Goal: Feedback & Contribution: Submit feedback/report problem

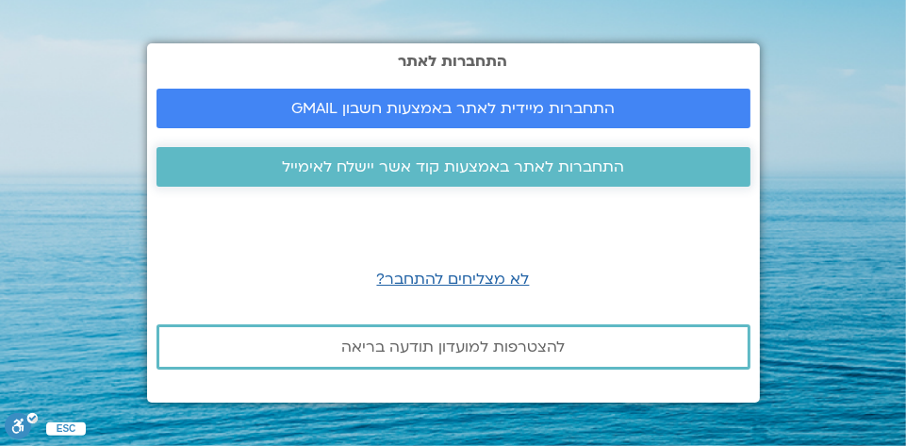
click at [497, 168] on span "התחברות לאתר באמצעות קוד אשר יישלח לאימייל" at bounding box center [453, 166] width 342 height 17
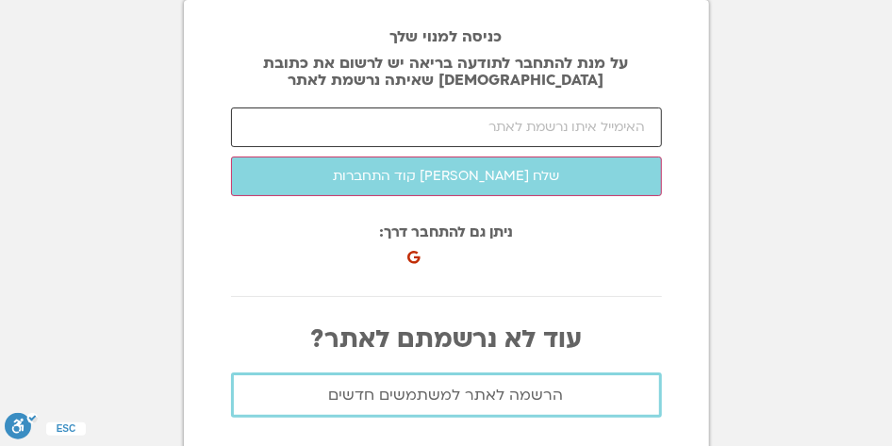
click at [460, 130] on input "email" at bounding box center [446, 128] width 431 height 40
type input "K"
type input ";"
type input "A"
type input "ש"
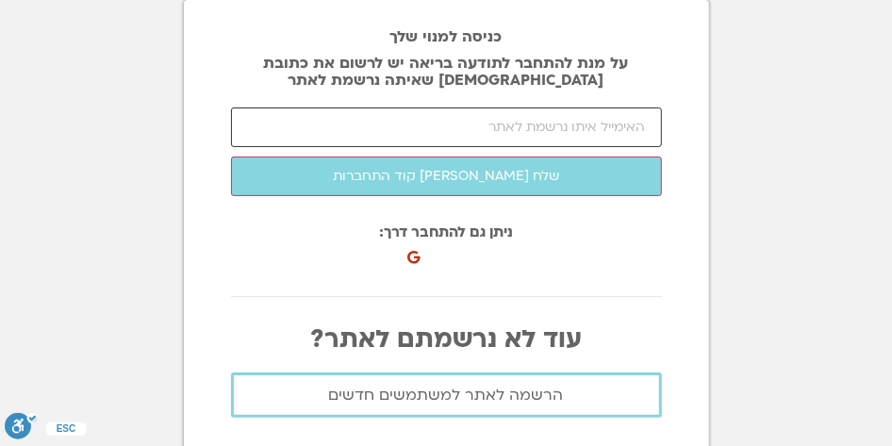
type input "d"
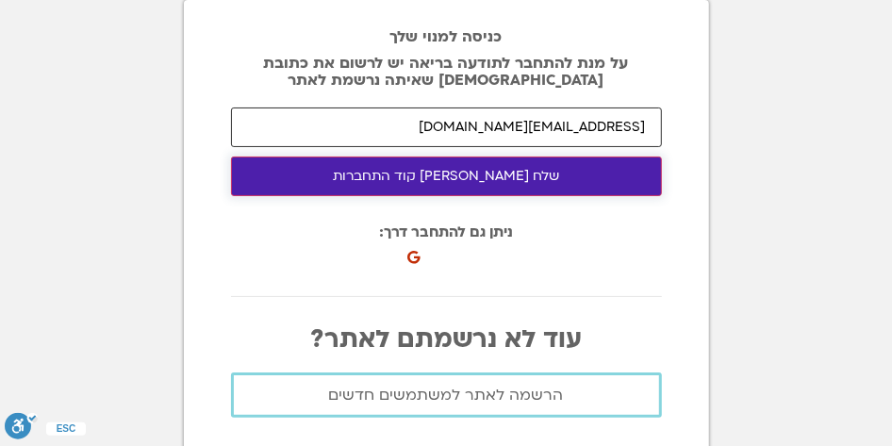
type input "karenle@netvision.net.il"
click at [473, 171] on button "שלח לי קוד התחברות" at bounding box center [446, 177] width 431 height 40
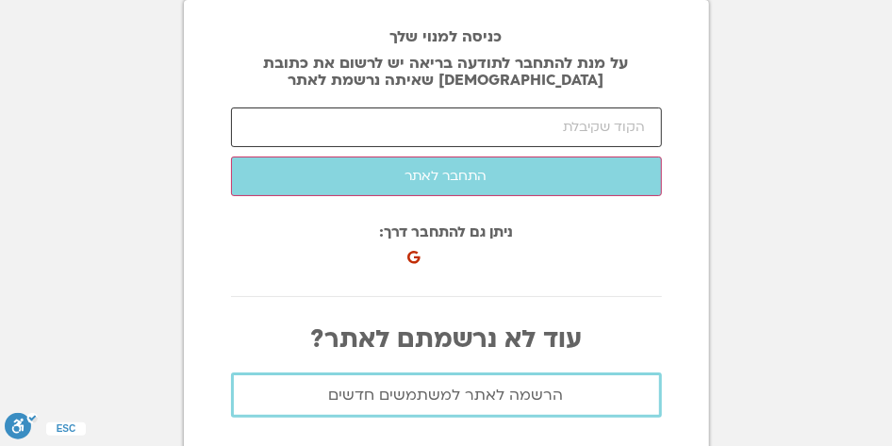
click at [572, 126] on input "number" at bounding box center [446, 128] width 431 height 40
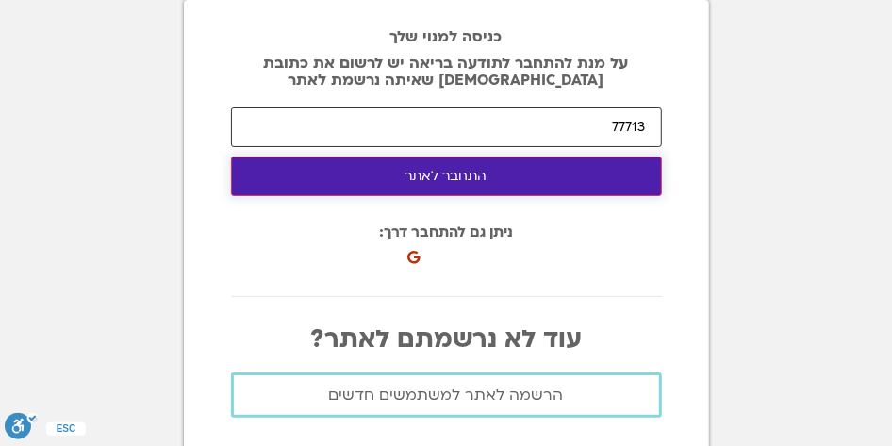
type input "77713"
click at [484, 169] on button "התחבר לאתר" at bounding box center [446, 177] width 431 height 40
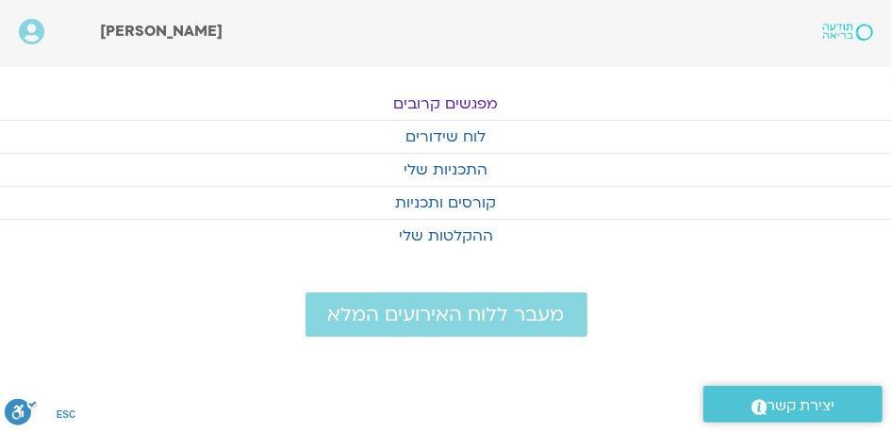
click at [479, 98] on link "מפגשים קרובים" at bounding box center [446, 104] width 892 height 32
click at [449, 103] on link "מפגשים קרובים" at bounding box center [446, 104] width 892 height 32
click at [424, 139] on link "לוח שידורים" at bounding box center [446, 137] width 892 height 32
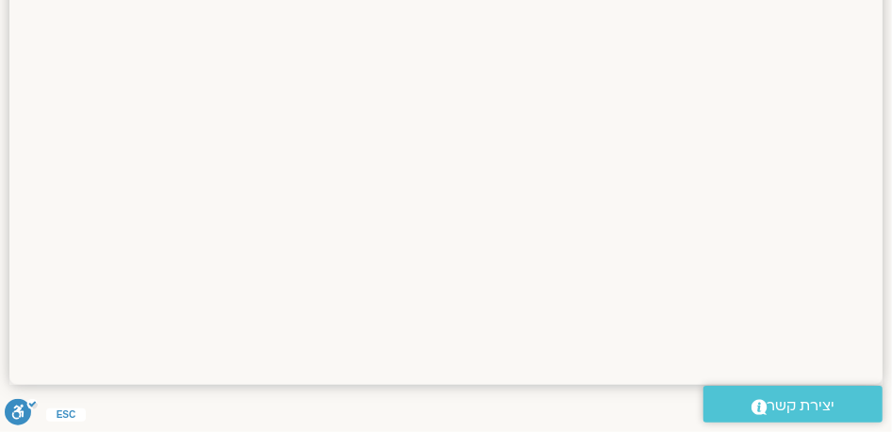
scroll to position [1218, 0]
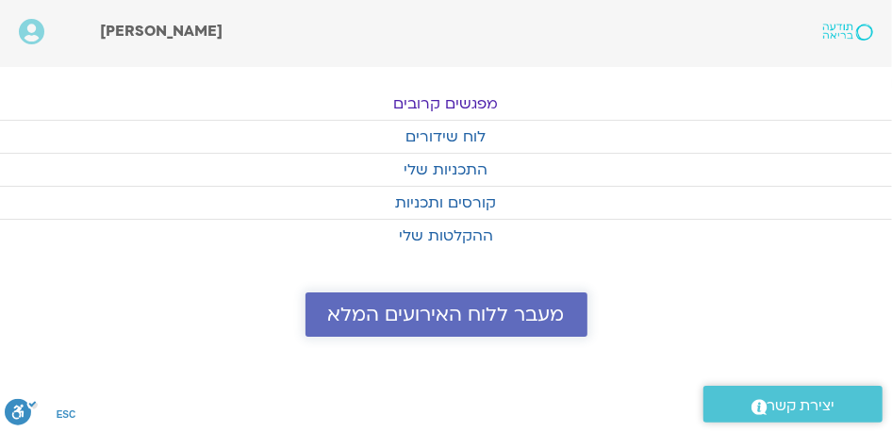
click at [373, 312] on span "מעבר ללוח האירועים המלא" at bounding box center [446, 315] width 237 height 22
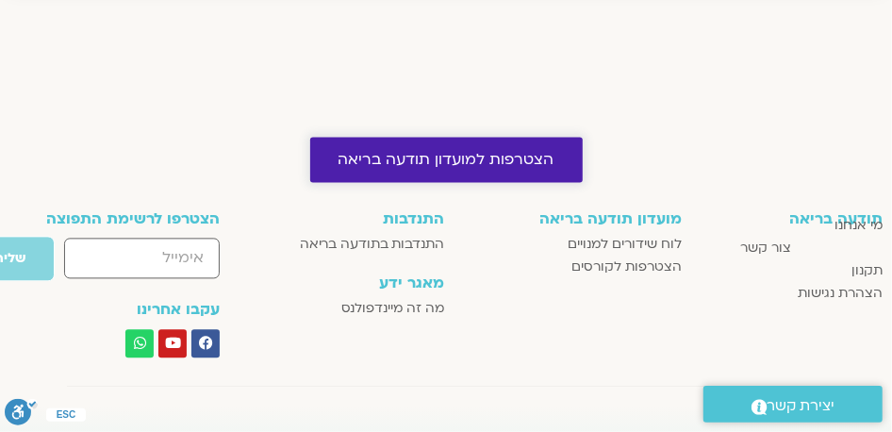
scroll to position [1724, 0]
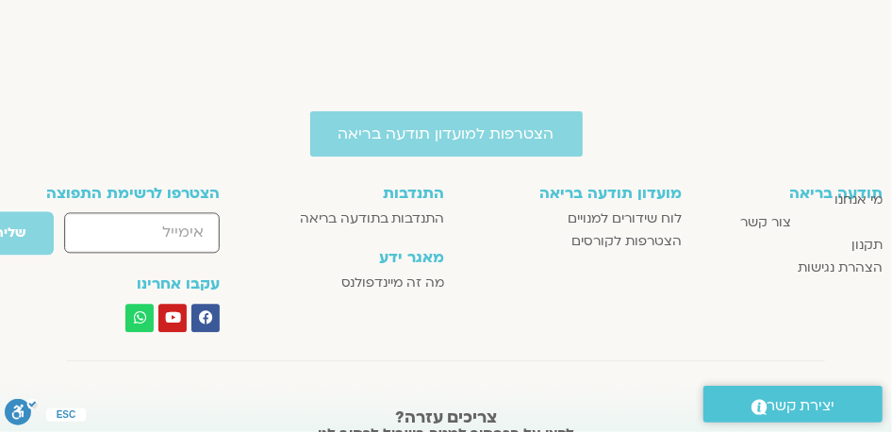
click at [185, 227] on input "email" at bounding box center [142, 232] width 156 height 41
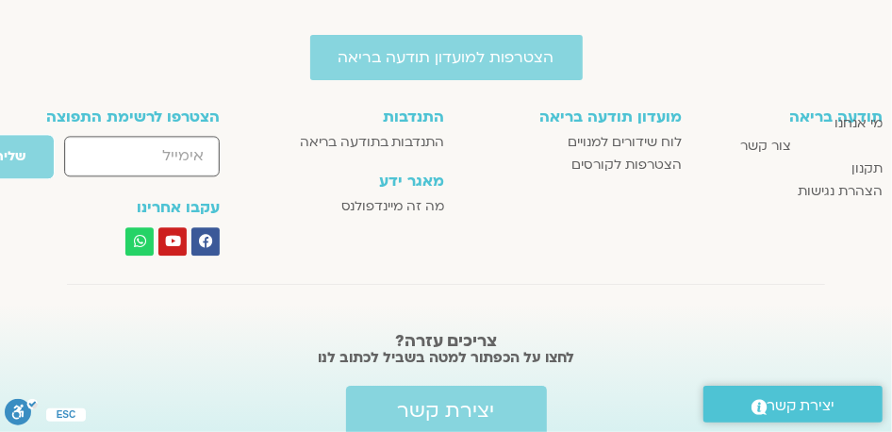
scroll to position [1879, 0]
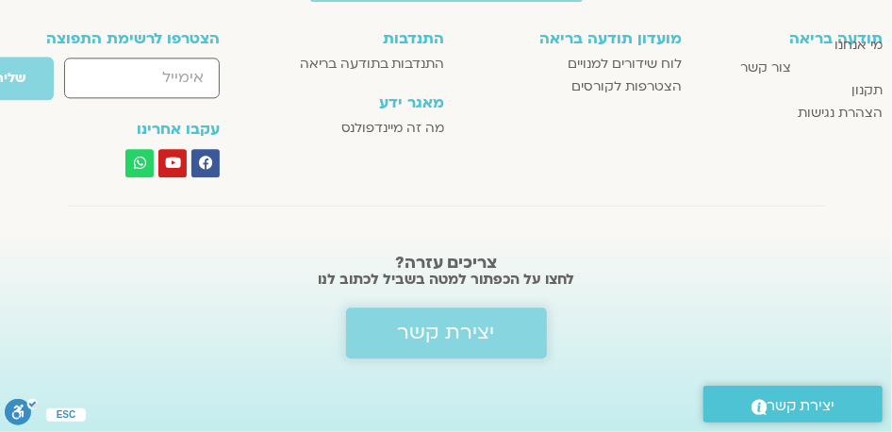
click at [0, 0] on span "יצירת קשר" at bounding box center [0, 0] width 0 height 0
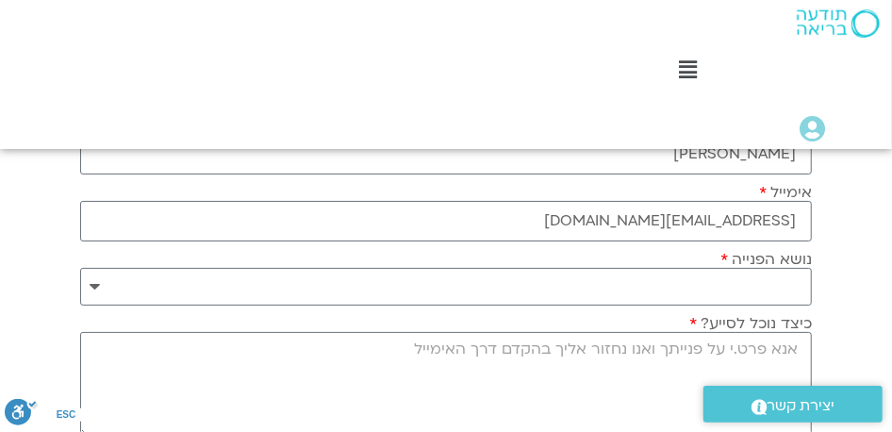
scroll to position [283, 0]
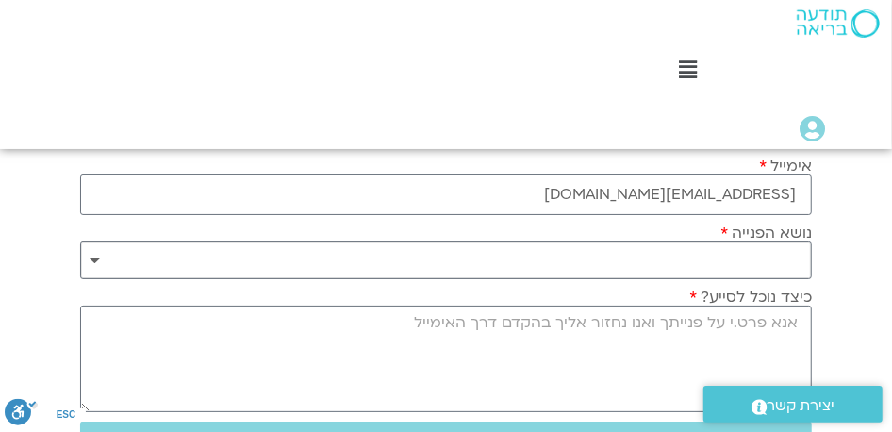
click at [711, 255] on select "**********" at bounding box center [446, 260] width 732 height 38
click at [719, 324] on textarea "כיצד נוכל לסייע?" at bounding box center [446, 359] width 732 height 107
type textarea "k"
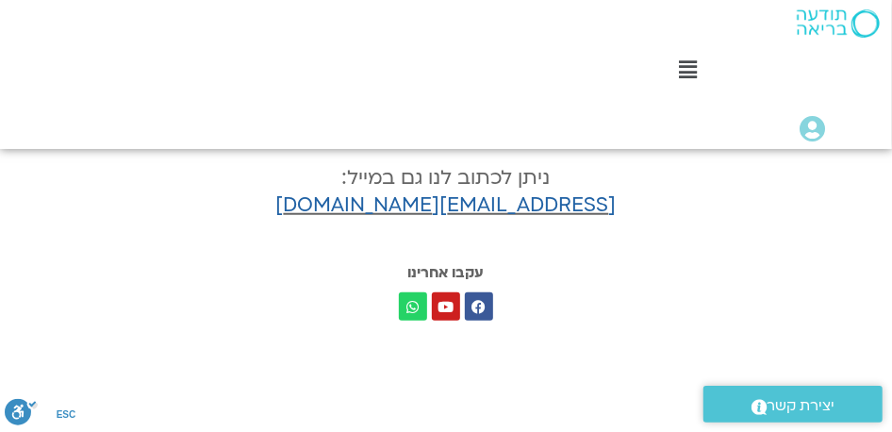
scroll to position [472, 0]
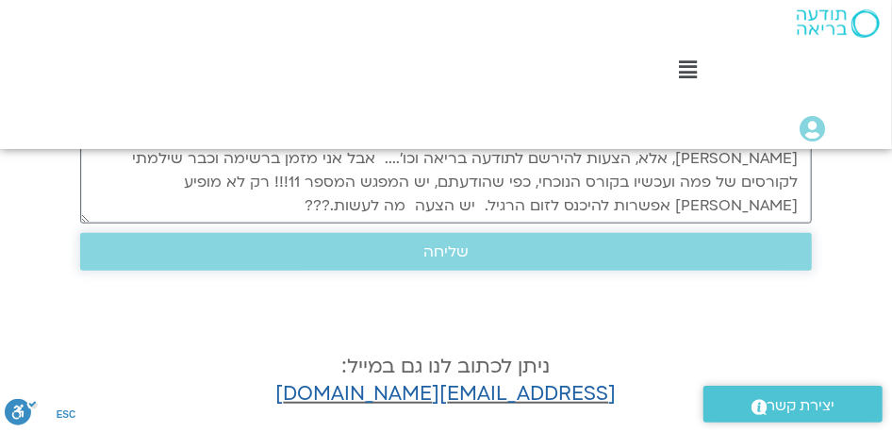
type textarea "לראשונה פתחתי את האתר במחשב הlaptop שלי, דרך הווטסאפ כרגיל. אבל! לא מקבלת את הק…"
click at [454, 243] on span "שליחה" at bounding box center [445, 251] width 45 height 17
click at [424, 244] on span "שליחה" at bounding box center [445, 251] width 45 height 17
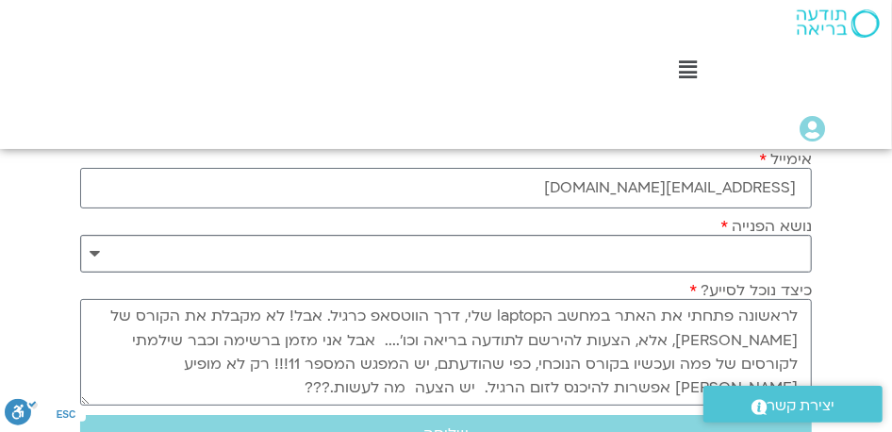
scroll to position [189, 0]
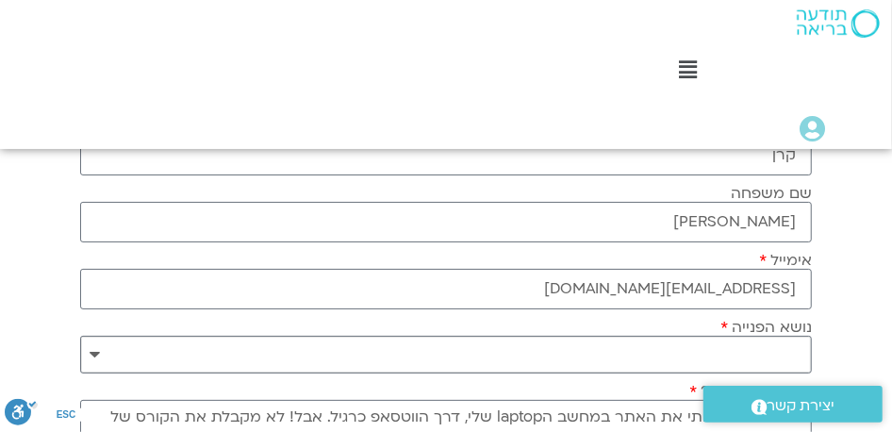
click at [701, 341] on select "**********" at bounding box center [446, 355] width 732 height 38
select select "**********"
click at [80, 336] on select "**********" at bounding box center [446, 355] width 732 height 38
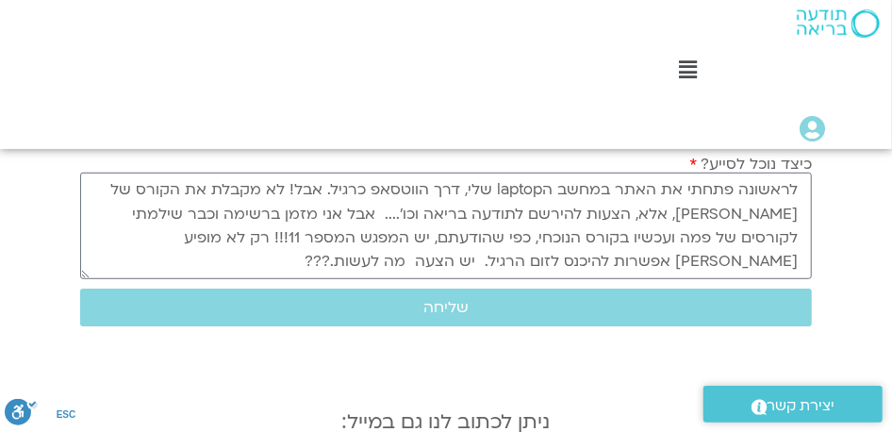
scroll to position [472, 0]
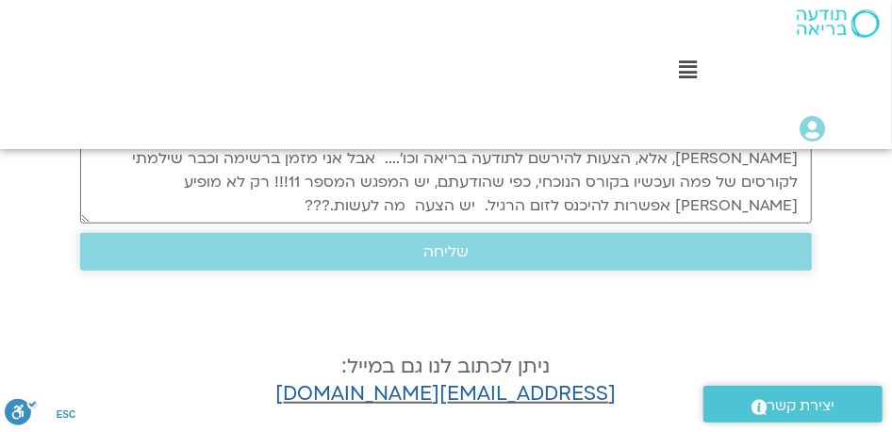
click at [444, 250] on span "שליחה" at bounding box center [445, 251] width 45 height 17
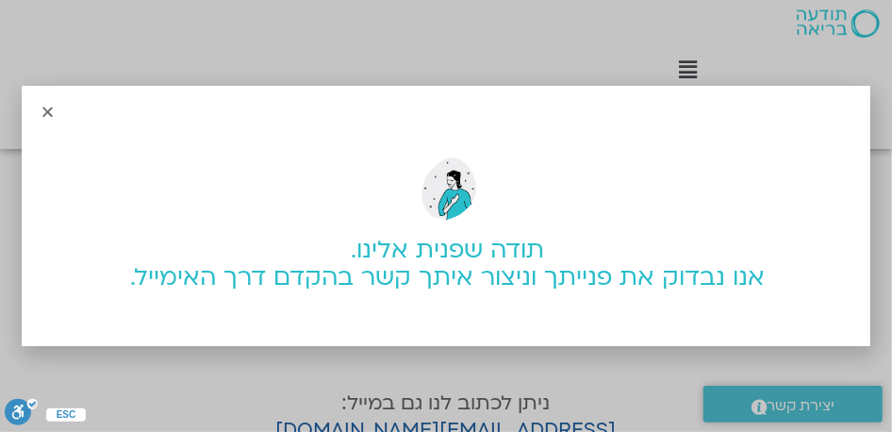
click at [51, 108] on icon "Close" at bounding box center [48, 112] width 14 height 14
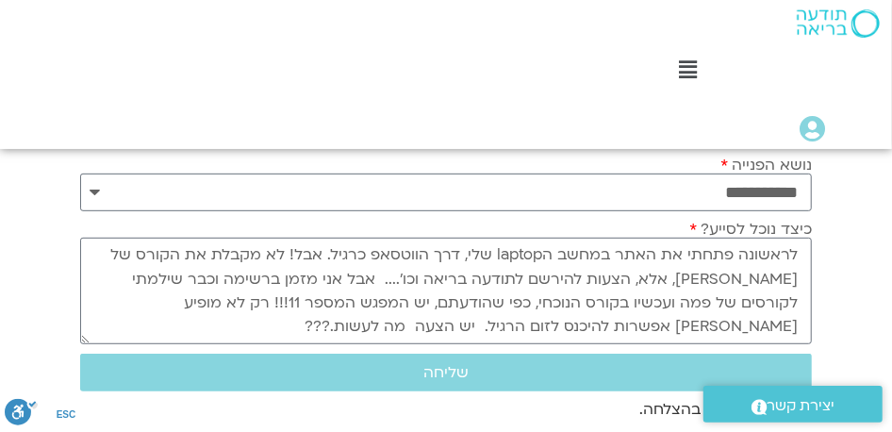
scroll to position [377, 0]
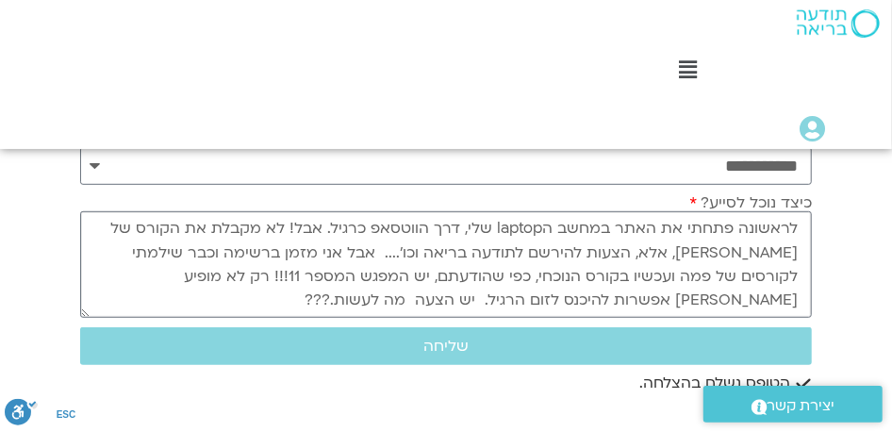
click at [685, 224] on textarea "לראשונה פתחתי את האתר במחשב הlaptop שלי, דרך הווטסאפ כרגיל. אבל! לא מקבלת את הק…" at bounding box center [446, 264] width 732 height 107
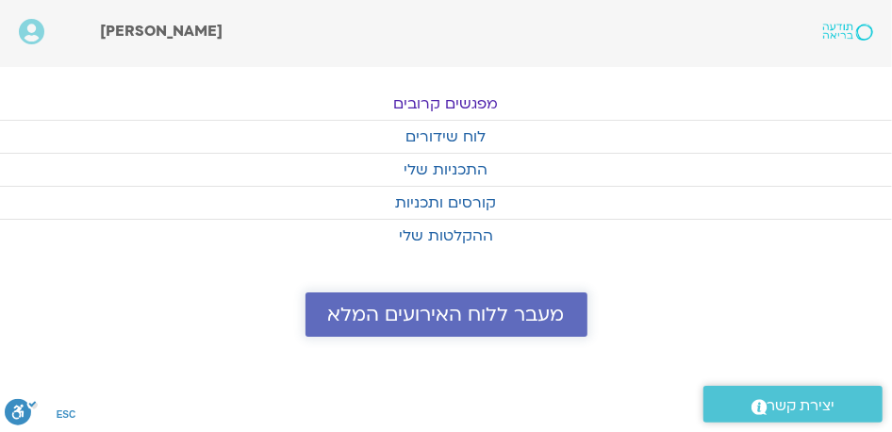
click at [399, 312] on span "מעבר ללוח האירועים המלא" at bounding box center [446, 315] width 237 height 22
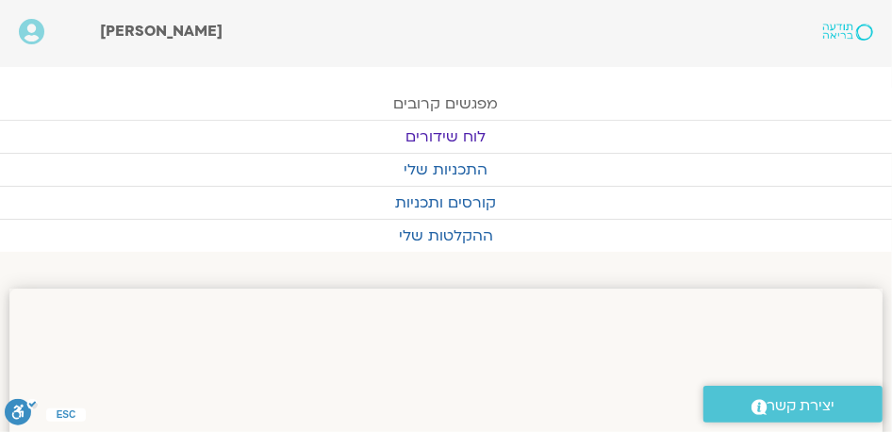
click at [451, 104] on link "מפגשים קרובים" at bounding box center [446, 104] width 892 height 32
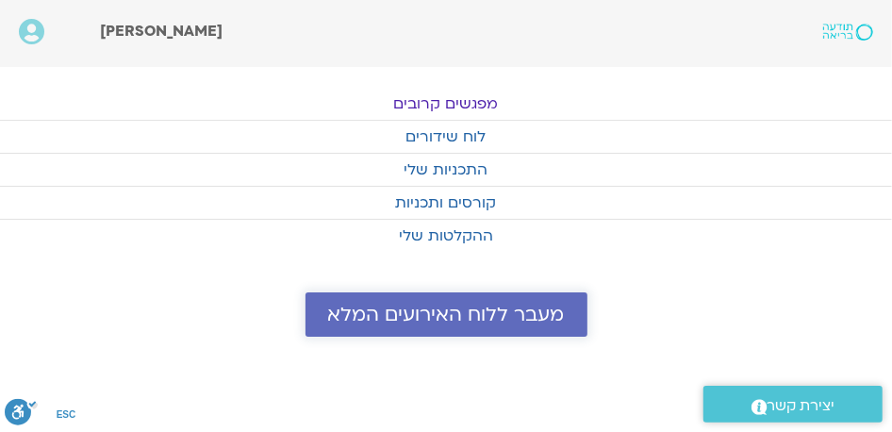
click at [462, 319] on span "מעבר ללוח האירועים המלא" at bounding box center [446, 315] width 237 height 22
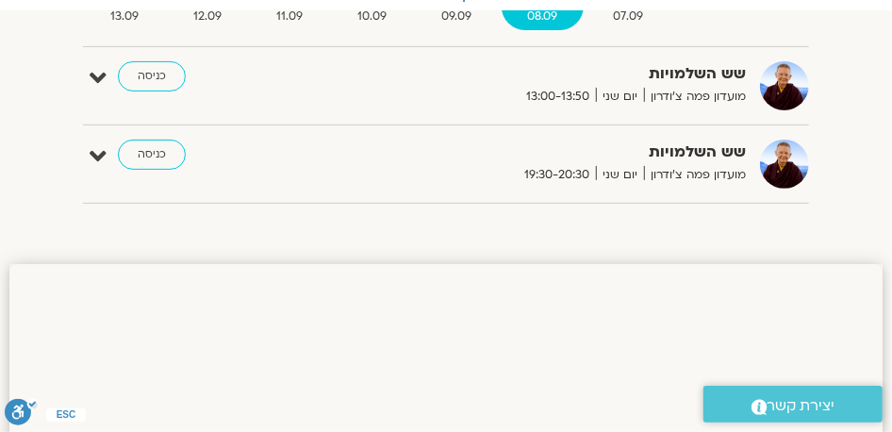
scroll to position [215, 0]
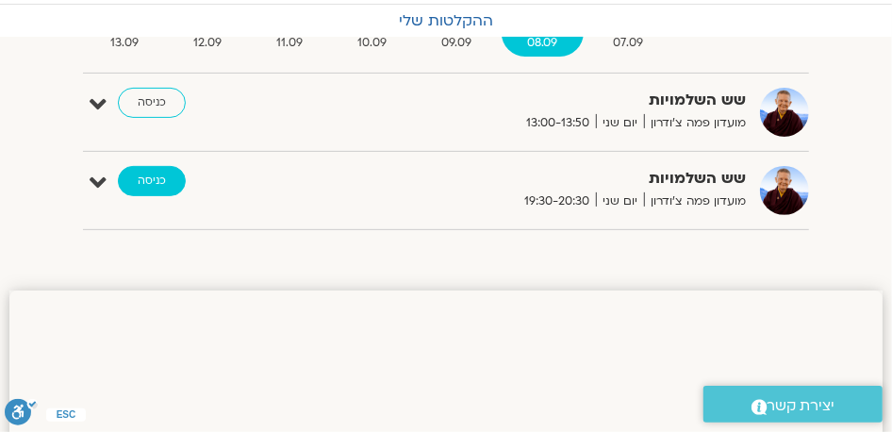
click at [151, 175] on link "כניסה" at bounding box center [152, 181] width 68 height 30
